Goal: Information Seeking & Learning: Learn about a topic

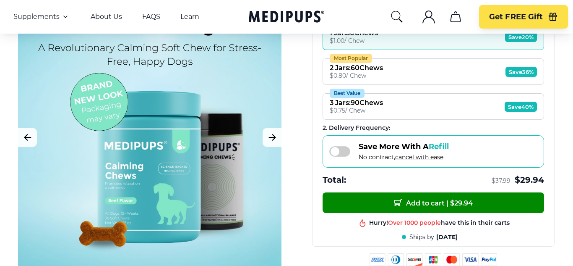
scroll to position [185, 0]
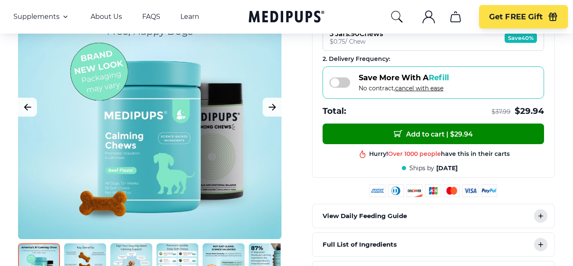
scroll to position [269, 0]
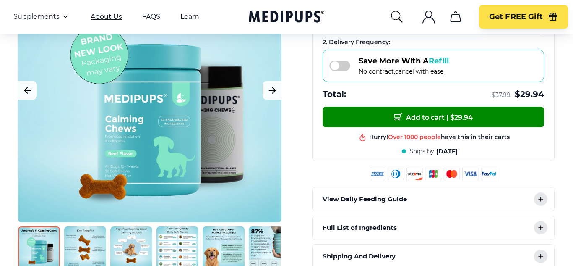
click at [107, 16] on link "About Us" at bounding box center [106, 17] width 31 height 8
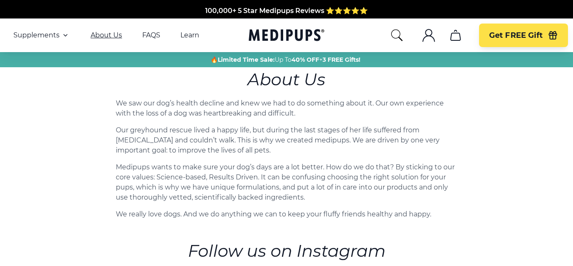
click at [107, 16] on div "Made In The [GEOGRAPHIC_DATA] from domestic & globally sourced ingredients" at bounding box center [287, 20] width 570 height 10
